Goal: Task Accomplishment & Management: Manage account settings

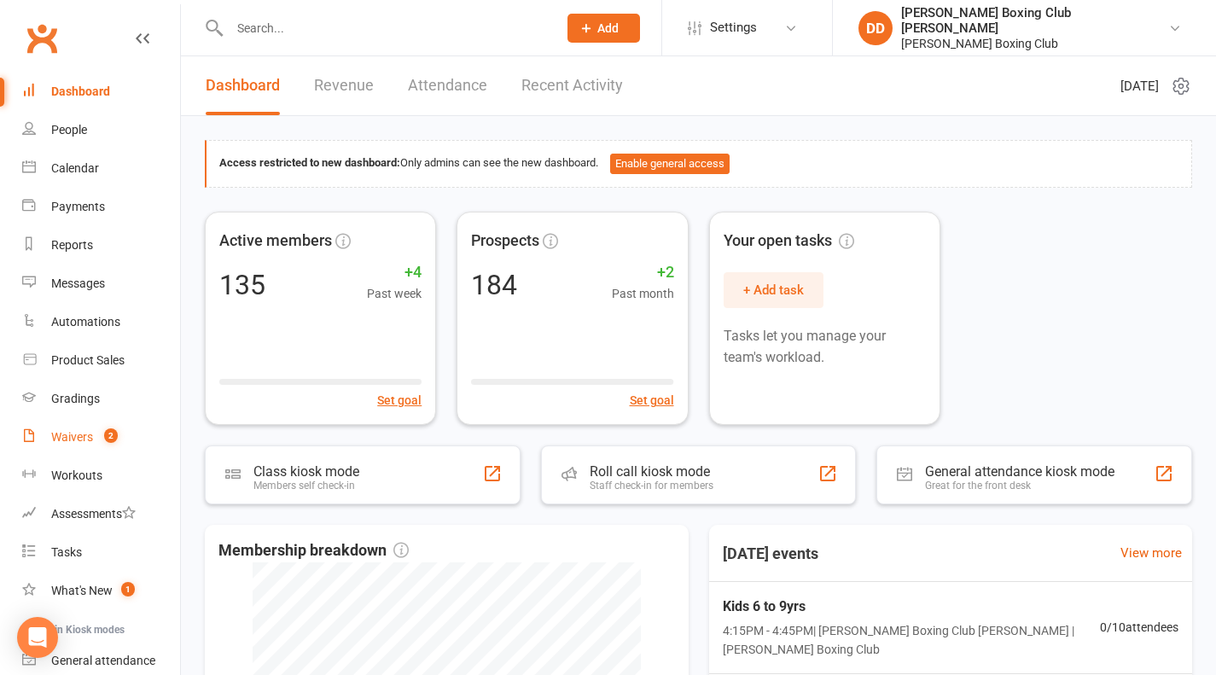
click at [68, 433] on div "Waivers" at bounding box center [72, 437] width 42 height 14
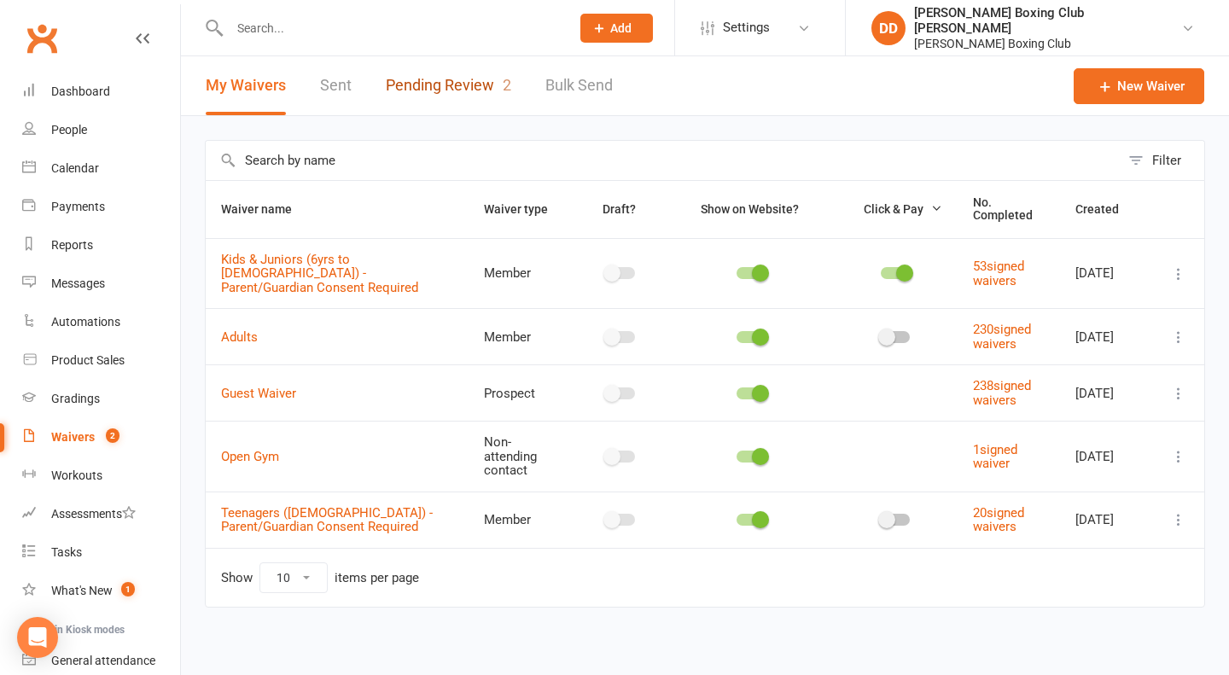
click at [462, 87] on link "Pending Review 2" at bounding box center [448, 85] width 125 height 59
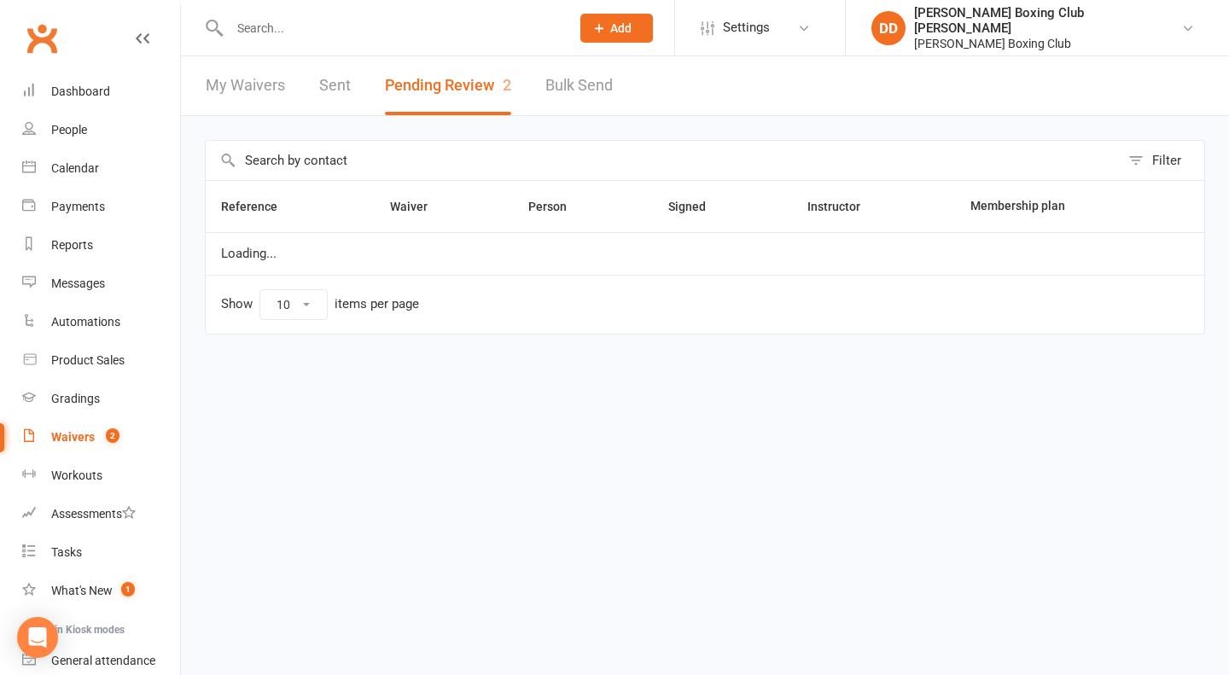
select select "50"
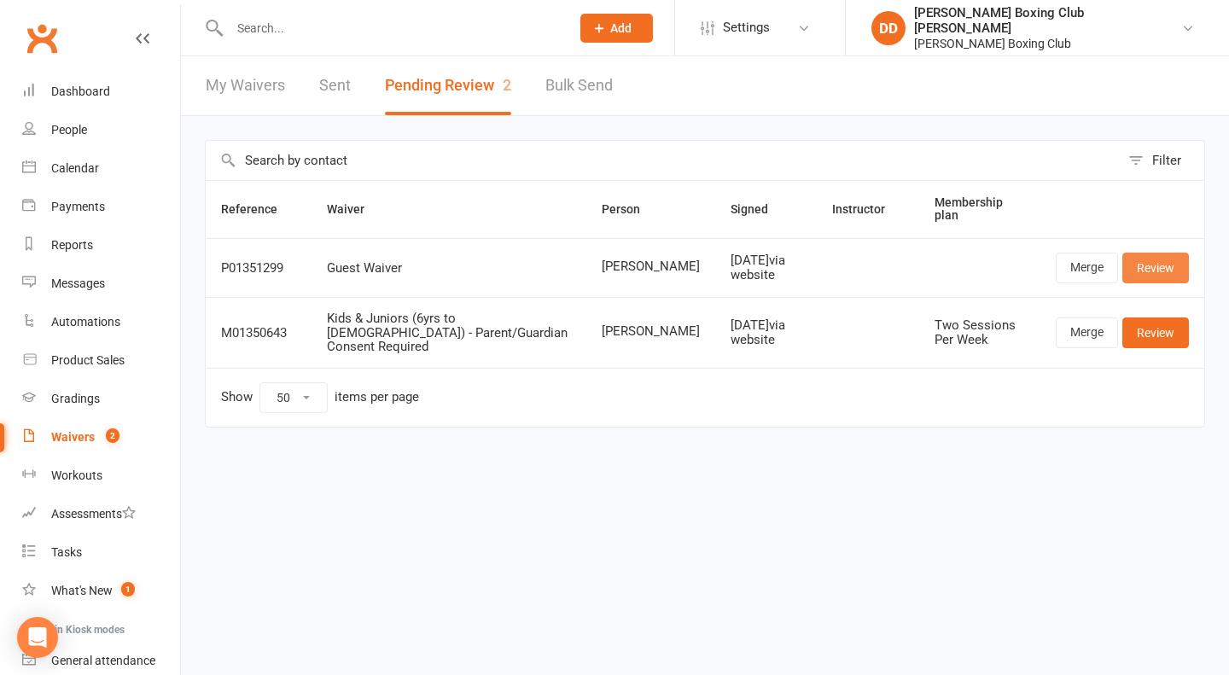
click at [1143, 263] on link "Review" at bounding box center [1155, 268] width 67 height 31
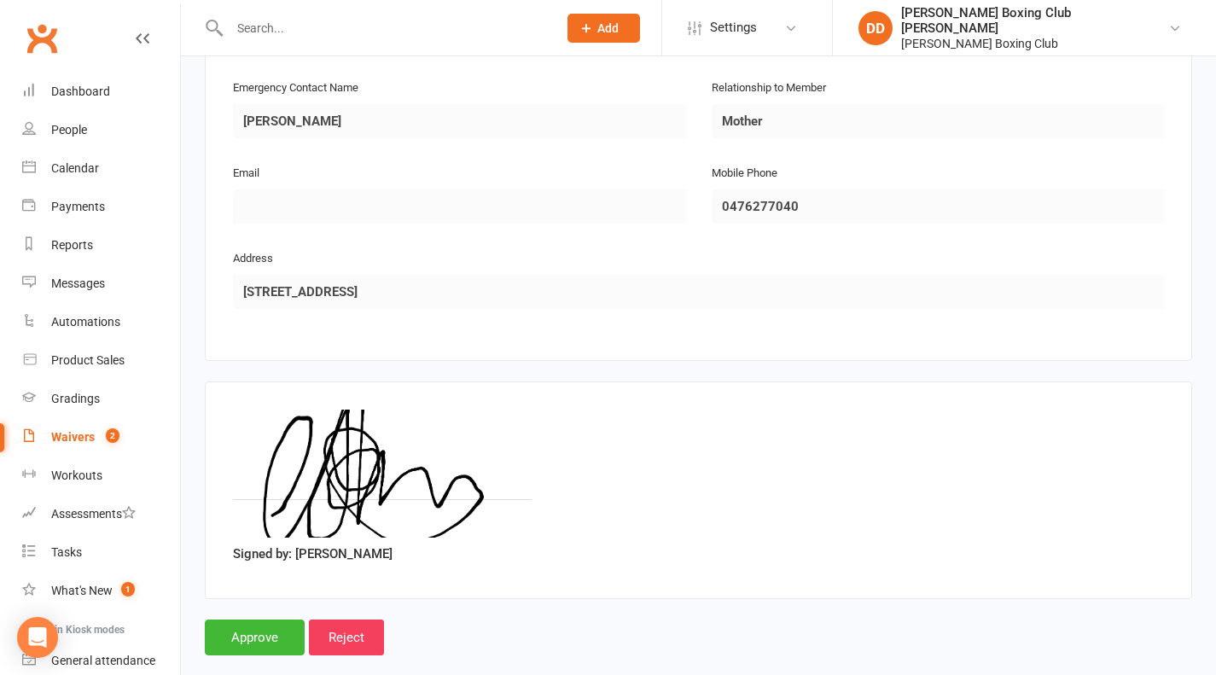
scroll to position [844, 0]
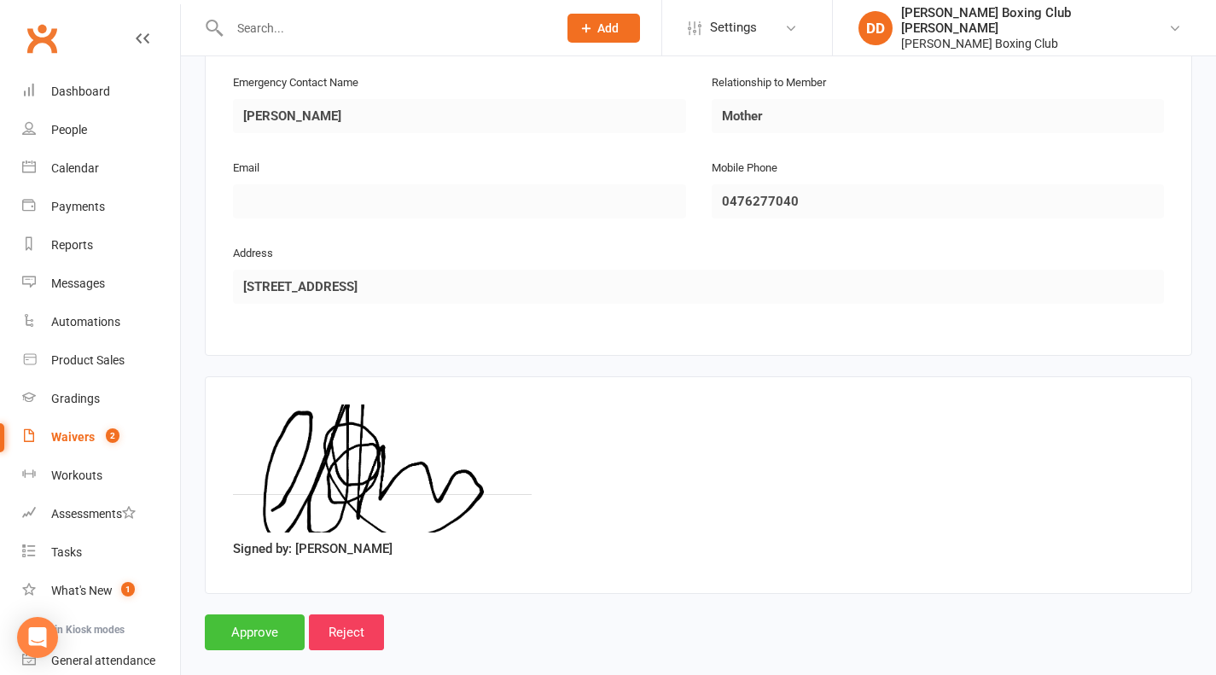
click at [278, 614] on input "Approve" at bounding box center [255, 632] width 100 height 36
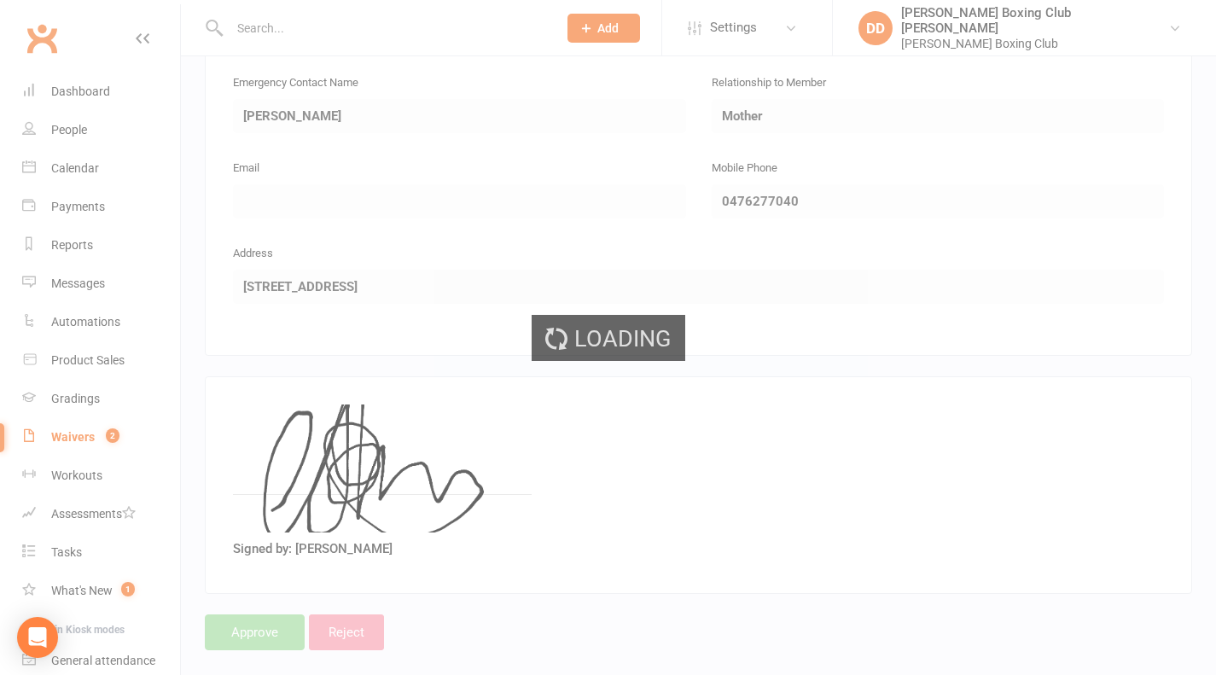
select select "50"
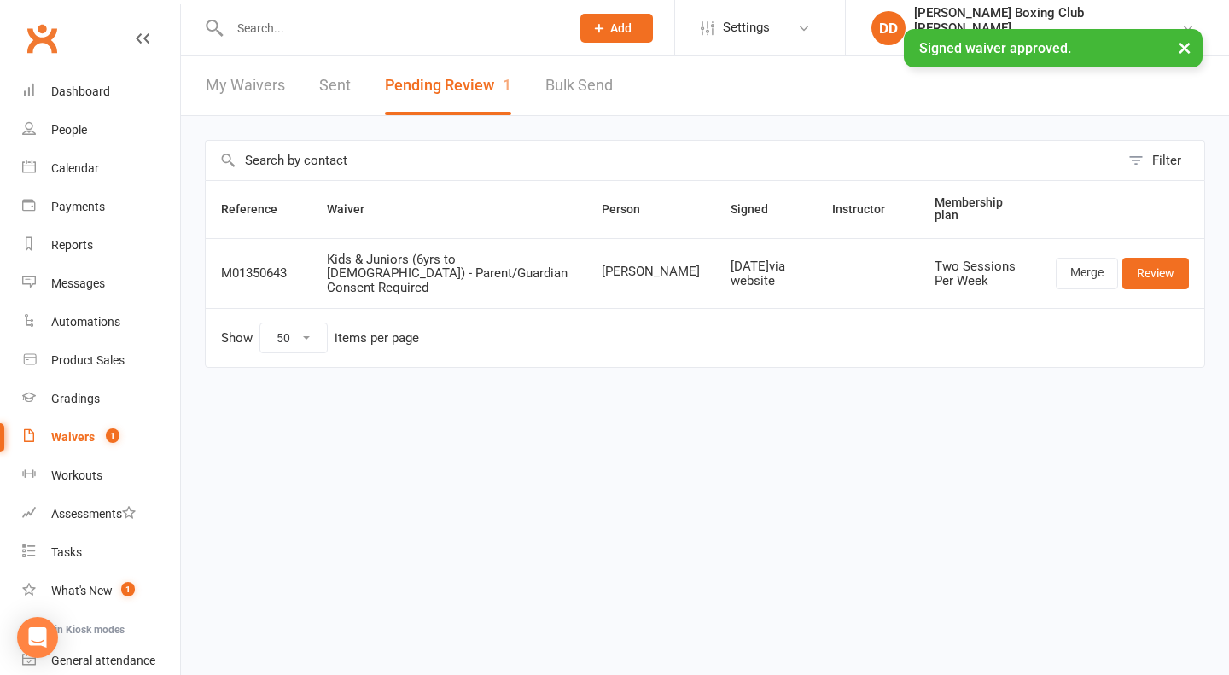
click at [443, 86] on button "Pending Review 1" at bounding box center [448, 85] width 126 height 59
click at [67, 436] on div "Waivers" at bounding box center [73, 437] width 44 height 14
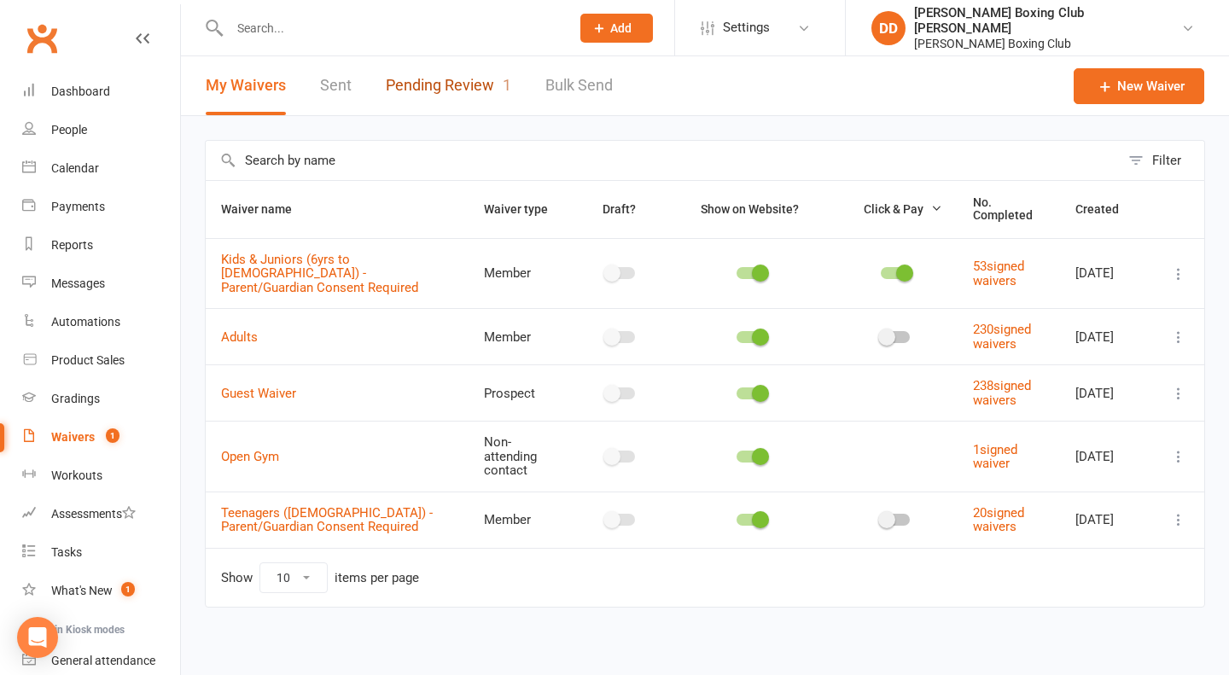
click at [443, 86] on link "Pending Review 1" at bounding box center [448, 85] width 125 height 59
select select "50"
